Goal: Find specific page/section: Find specific page/section

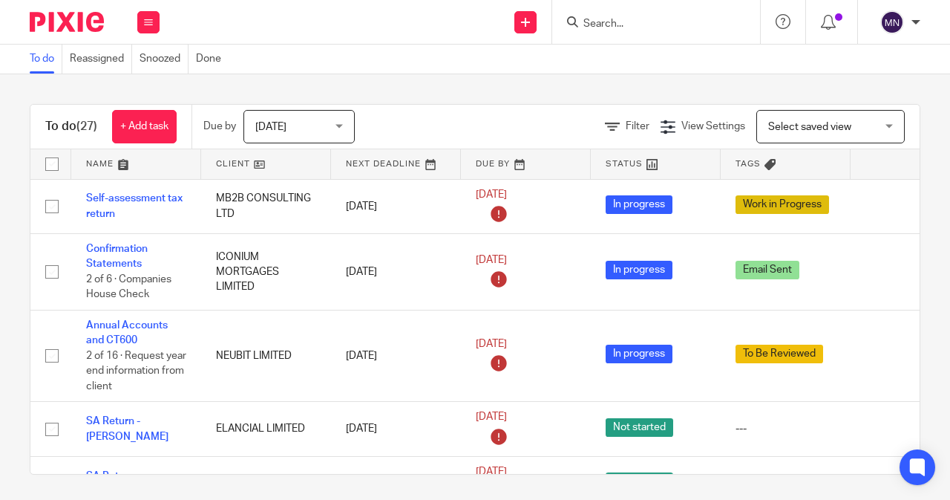
click at [580, 62] on div "To do Reassigned Snoozed Done" at bounding box center [475, 60] width 950 height 30
click at [596, 26] on input "Search" at bounding box center [649, 24] width 134 height 13
type input "grizzl"
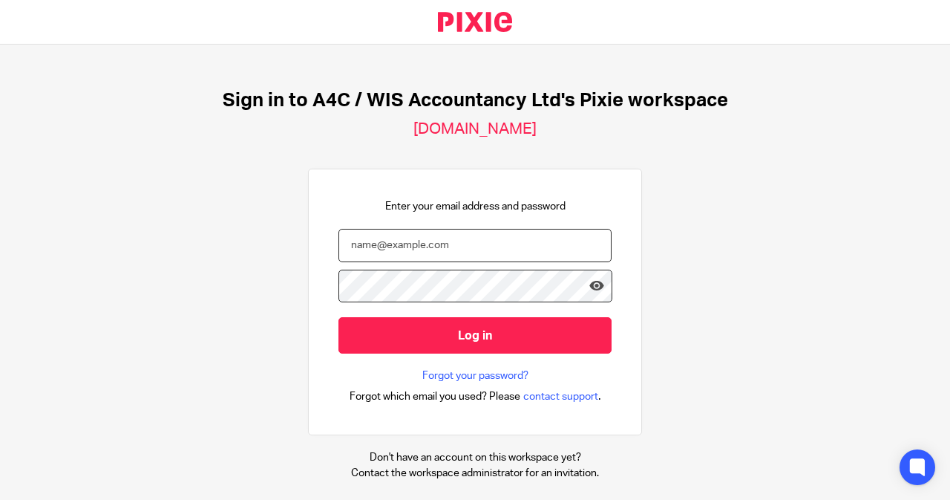
click at [462, 235] on input "email" at bounding box center [475, 245] width 273 height 33
type input "Sajanth@a4cgroup.co.uk"
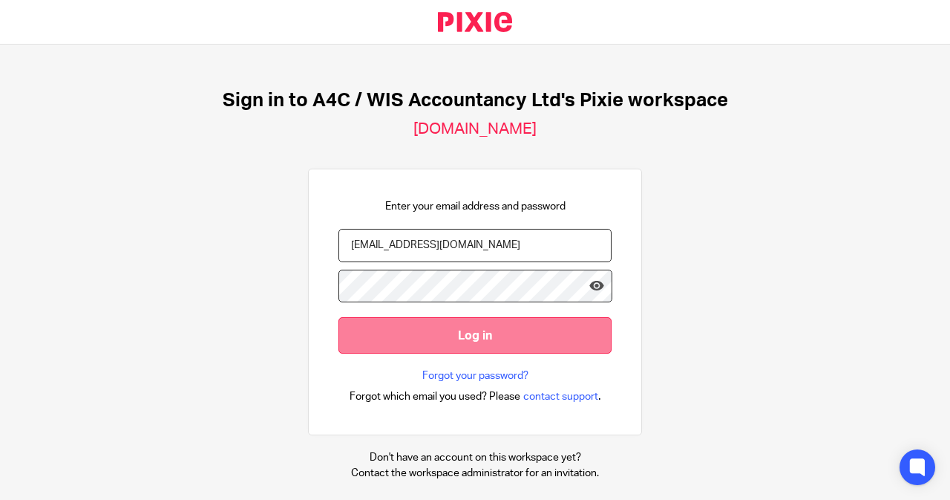
click at [540, 350] on input "Log in" at bounding box center [475, 335] width 273 height 36
